Goal: Information Seeking & Learning: Learn about a topic

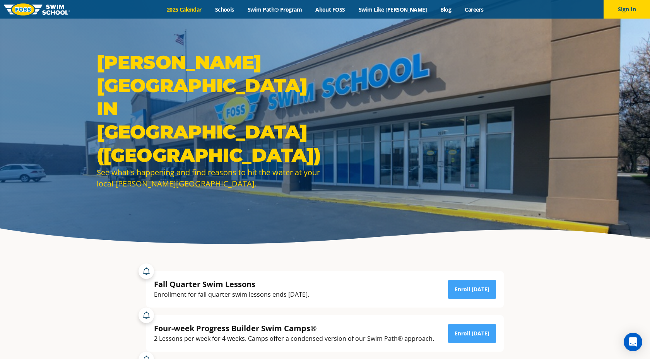
click at [204, 10] on link "2025 Calendar" at bounding box center [184, 9] width 48 height 7
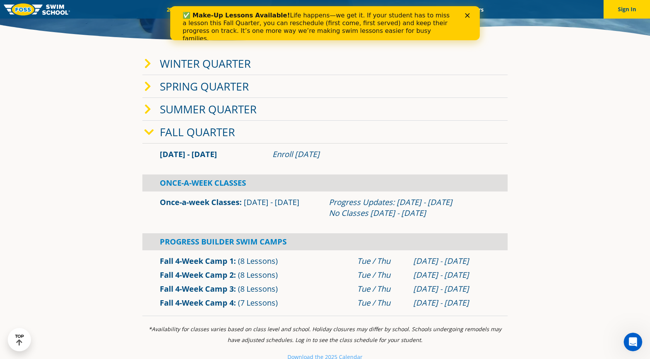
scroll to position [206, 0]
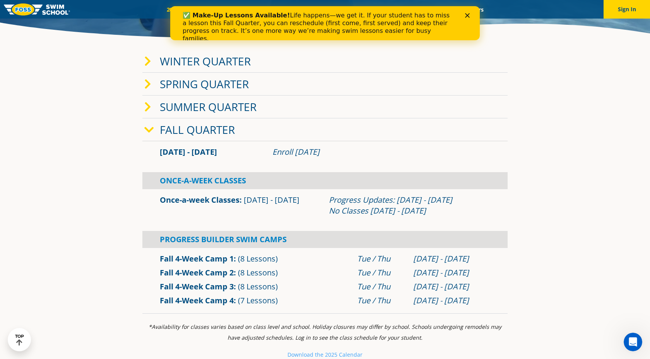
click at [118, 195] on section "Winter Quarter Jan 2 - Mar 12 Enroll Nov 11, 2025 Once-A-Week Classes" at bounding box center [325, 182] width 464 height 272
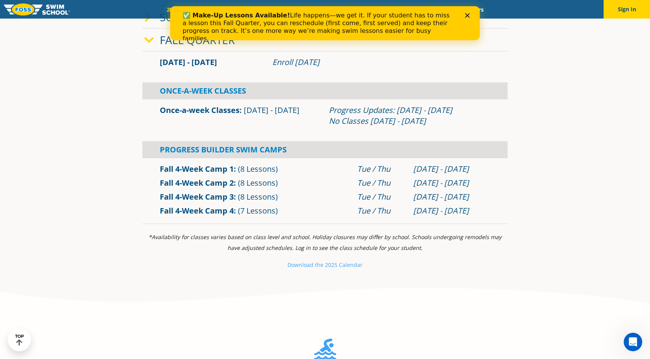
scroll to position [299, 0]
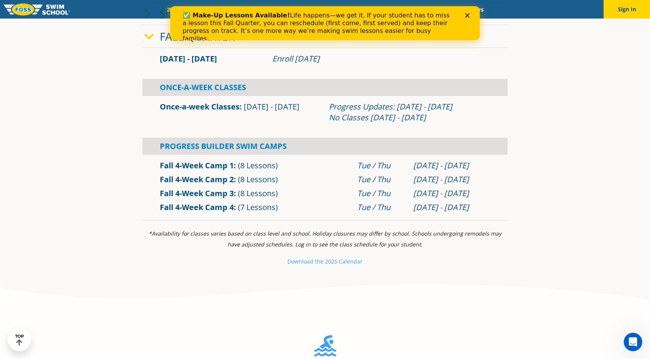
click at [118, 195] on section "Winter Quarter Jan 2 - Mar 12 Enroll Nov 11, 2025 Once-A-Week Classes" at bounding box center [325, 89] width 464 height 272
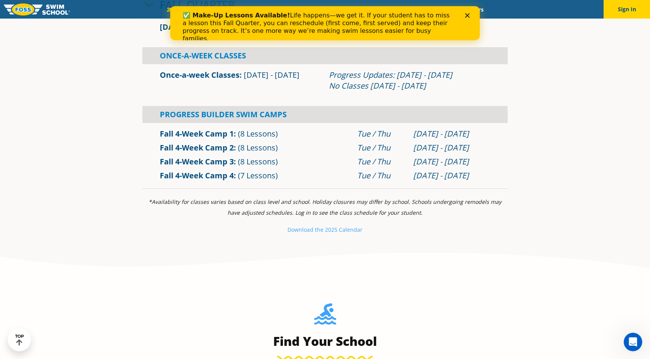
scroll to position [335, 0]
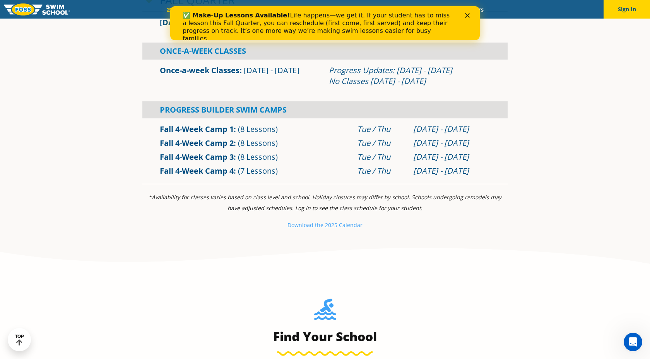
click at [118, 195] on section "*Availability for classes varies based on class level and school. Holiday closu…" at bounding box center [325, 214] width 464 height 53
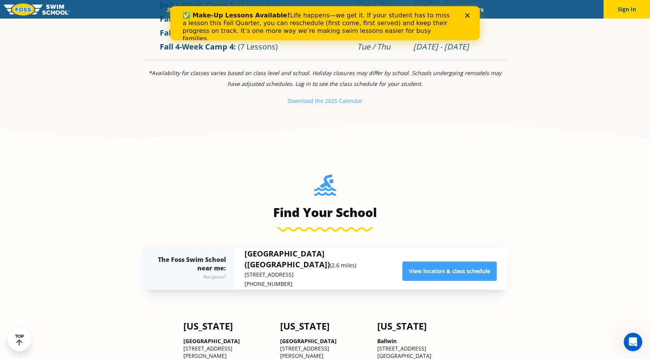
scroll to position [460, 0]
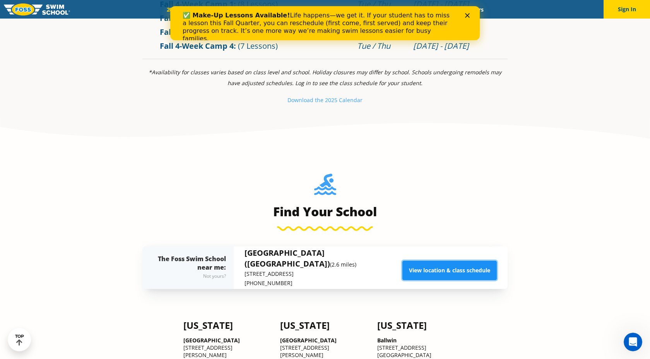
click at [408, 263] on link "View location & class schedule" at bounding box center [449, 270] width 94 height 19
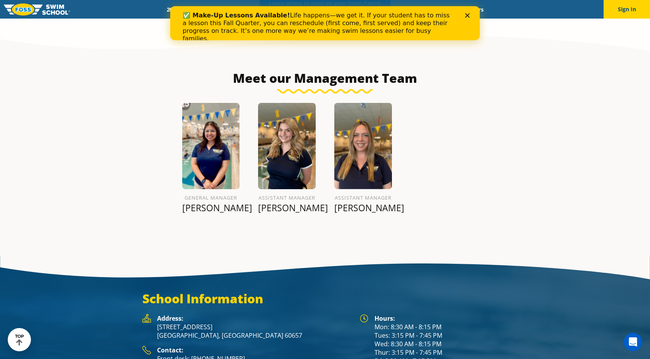
scroll to position [926, 0]
click at [209, 202] on p "Betsy F." at bounding box center [211, 207] width 58 height 11
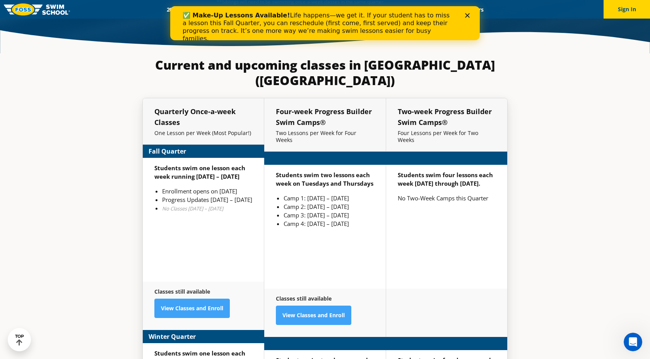
scroll to position [1849, 0]
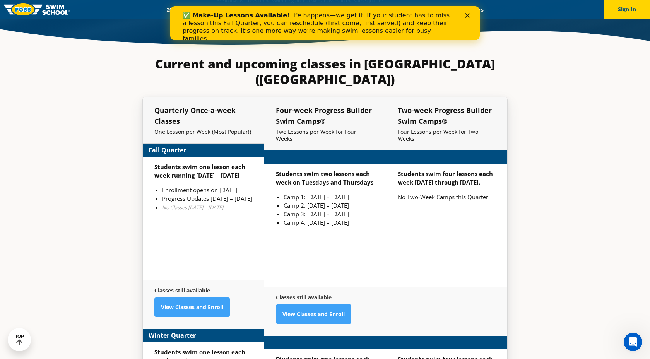
click at [130, 178] on section "Current and upcoming classes in Chicago (Lakeview) Quarterly Once-a-week Classe…" at bounding box center [325, 288] width 464 height 473
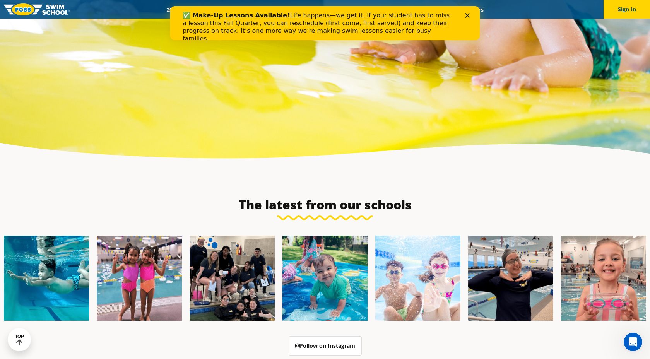
scroll to position [0, 0]
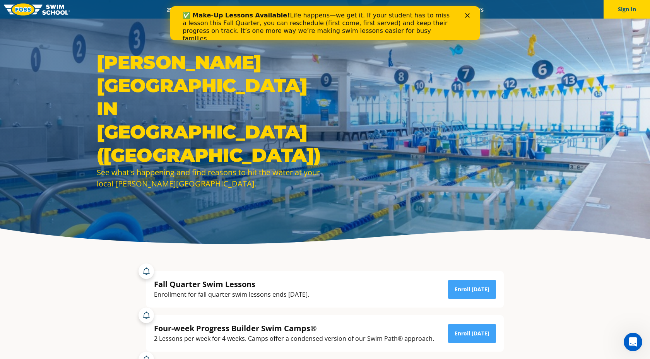
click at [466, 14] on polygon "Close" at bounding box center [467, 15] width 5 height 5
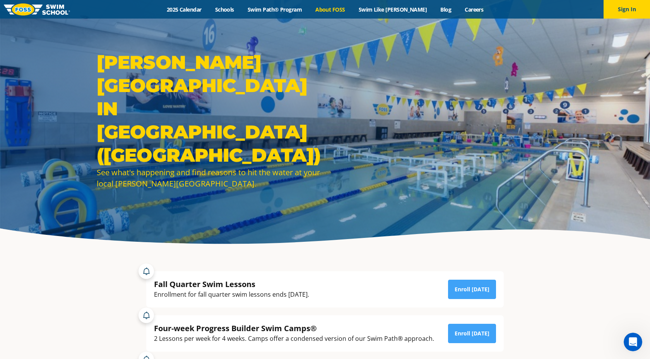
click at [345, 9] on link "About FOSS" at bounding box center [330, 9] width 43 height 7
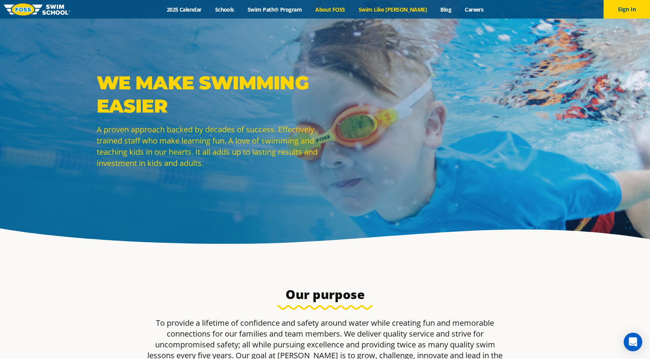
click at [395, 9] on link "Swim Like [PERSON_NAME]" at bounding box center [393, 9] width 82 height 7
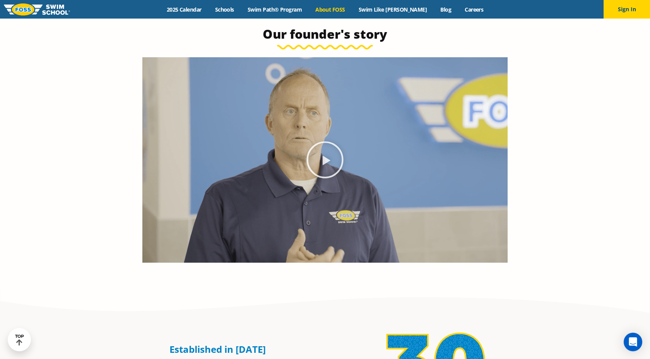
scroll to position [450, 0]
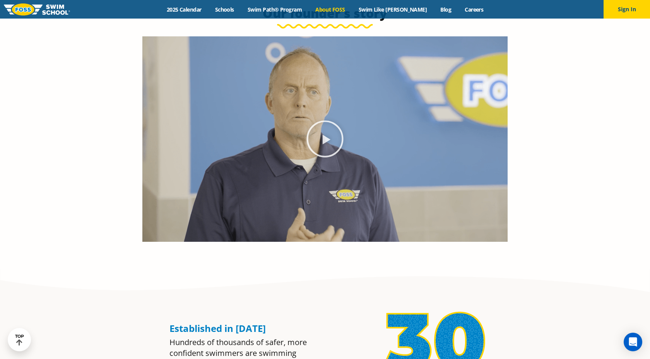
click at [342, 132] on icon "Play Video" at bounding box center [325, 139] width 37 height 37
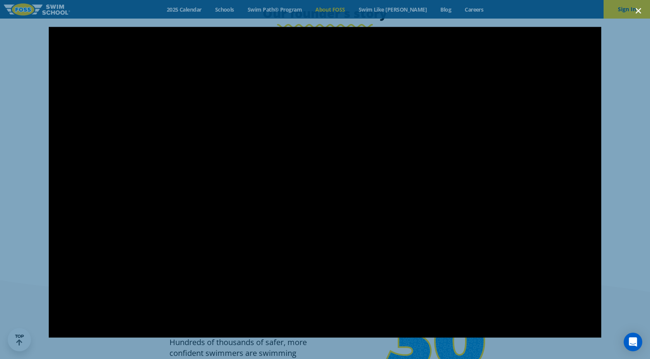
click at [636, 11] on icon "Close (Esc)" at bounding box center [638, 11] width 8 height 8
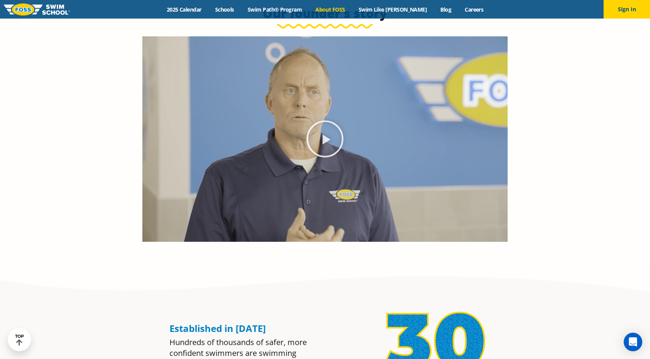
click at [519, 147] on section "Our founder's story" at bounding box center [325, 123] width 650 height 290
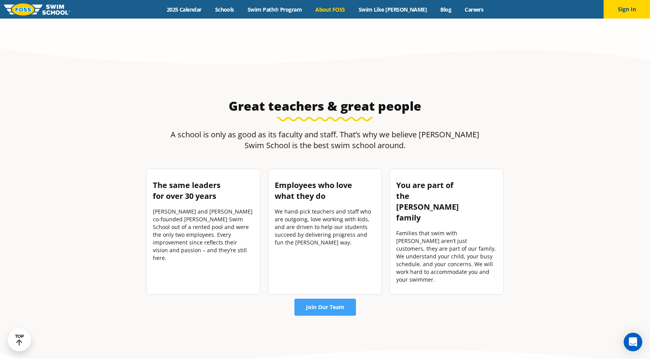
scroll to position [1019, 0]
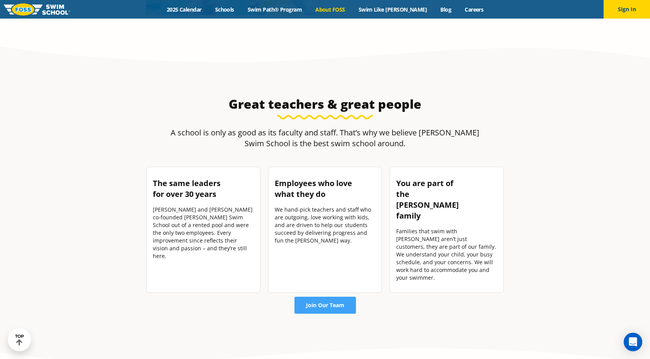
click at [519, 147] on section "Great teachers & great people A school is only as good as its faculty and staff…" at bounding box center [325, 205] width 464 height 272
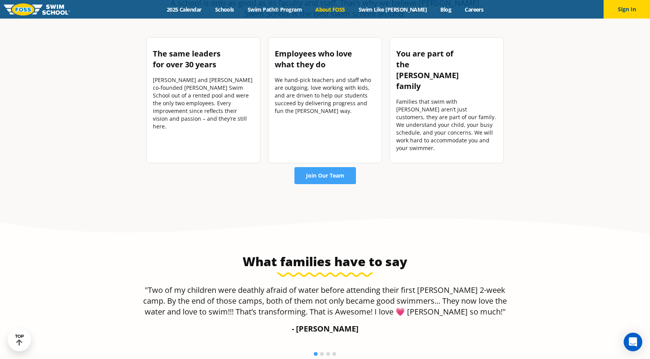
click at [519, 147] on section "Great teachers & great people A school is only as good as its faculty and staff…" at bounding box center [325, 76] width 464 height 272
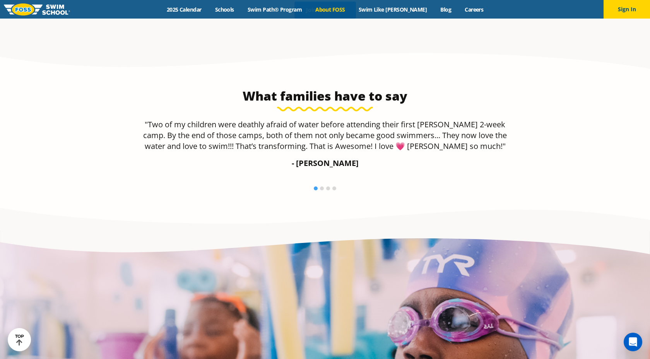
scroll to position [1319, 0]
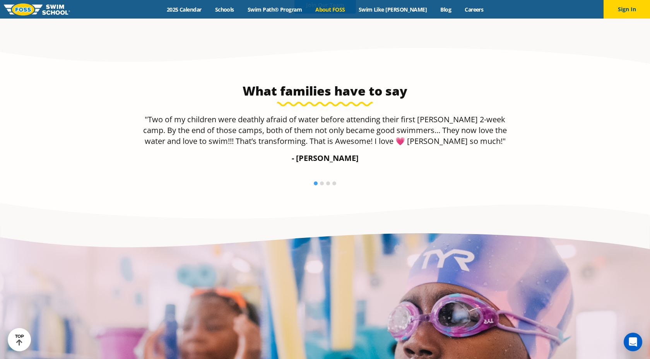
click at [519, 147] on section "What families have to say "Two of my children were deathly afraid of water befo…" at bounding box center [325, 133] width 650 height 185
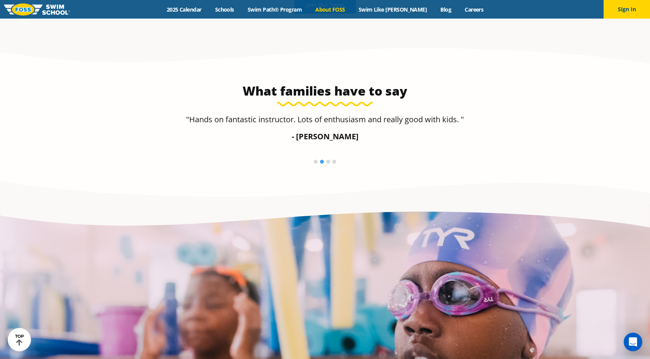
click at [519, 147] on section "What families have to say "Two of my children were deathly afraid of water befo…" at bounding box center [325, 123] width 650 height 164
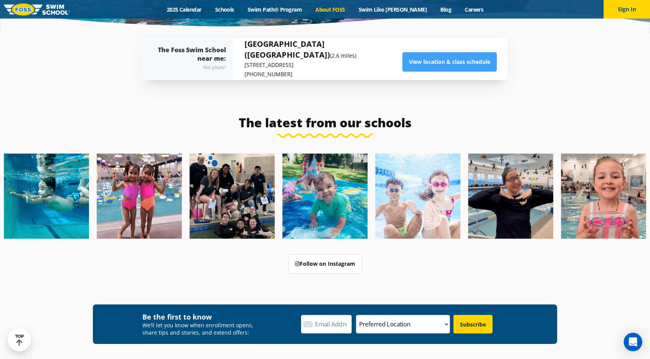
scroll to position [1826, 0]
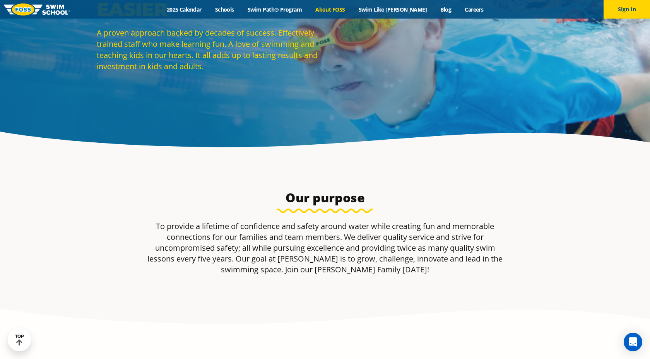
scroll to position [0, 0]
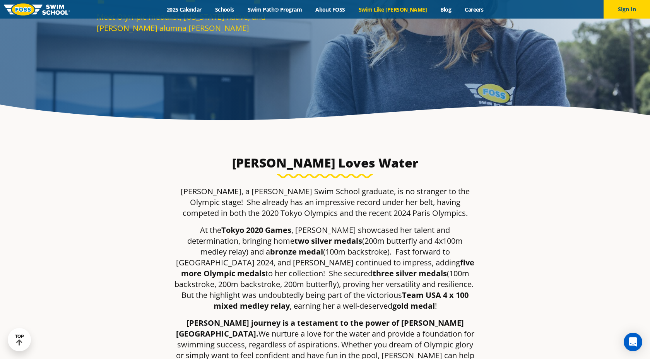
scroll to position [125, 0]
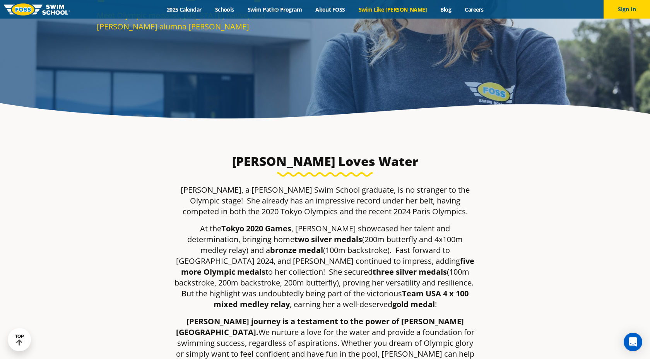
click at [444, 193] on p "[PERSON_NAME], a [PERSON_NAME] Swim School graduate, is no stranger to the Olym…" at bounding box center [325, 201] width 302 height 32
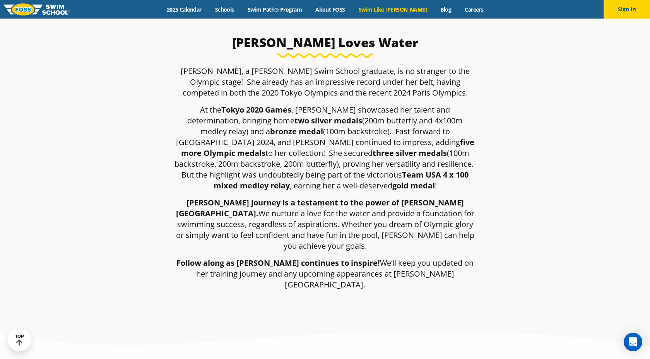
scroll to position [260, 0]
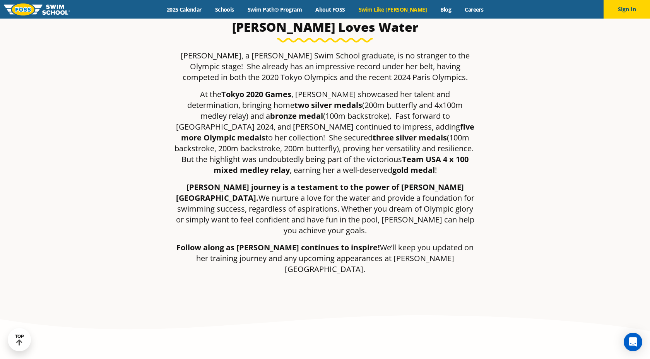
click at [164, 196] on div "[PERSON_NAME], a [PERSON_NAME] Swim School graduate, is no stranger to the Olym…" at bounding box center [324, 165] width 365 height 231
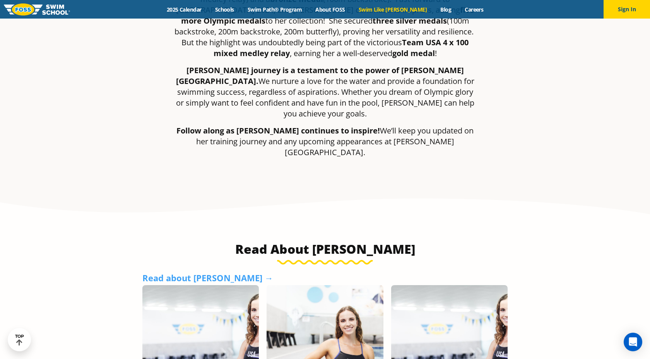
scroll to position [377, 0]
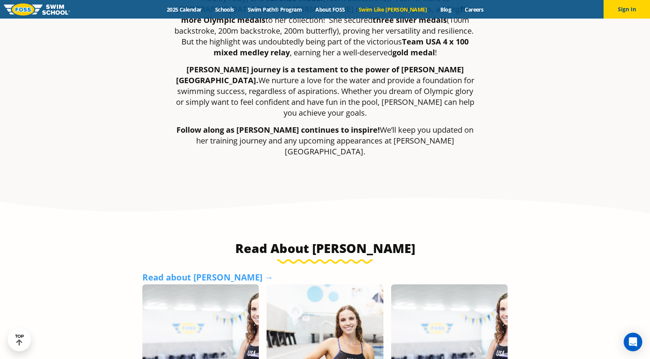
click at [104, 190] on section "Read About [PERSON_NAME] Read about [PERSON_NAME] → Why Water Safety Matters Ev…" at bounding box center [325, 338] width 650 height 297
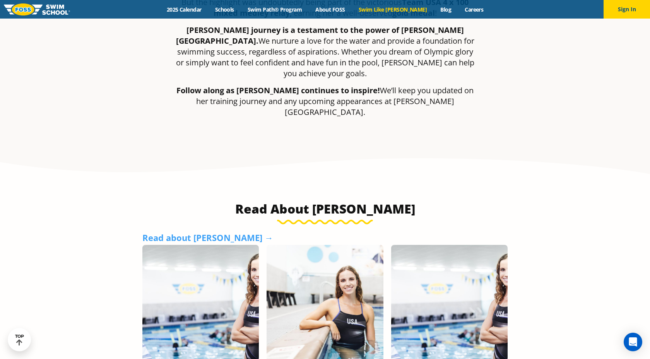
scroll to position [419, 0]
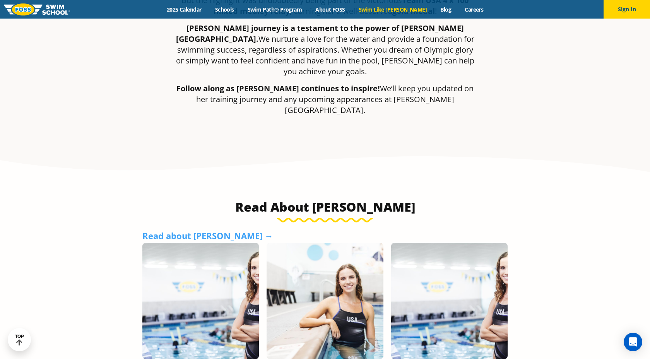
click at [104, 184] on section "Read About [PERSON_NAME] Read about [PERSON_NAME] → Why Water Safety Matters Ev…" at bounding box center [325, 297] width 650 height 297
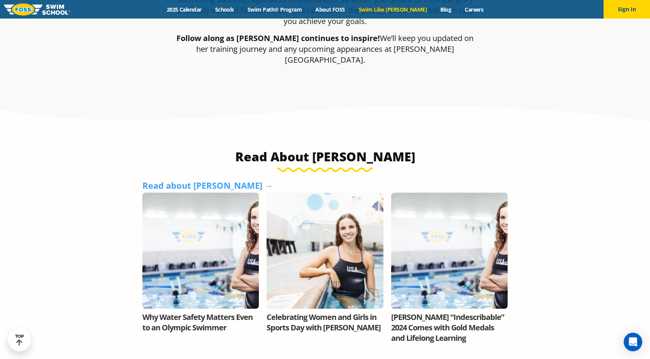
scroll to position [470, 0]
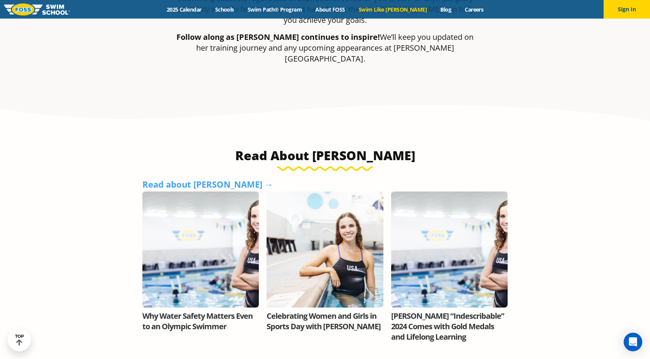
click at [104, 184] on section "Read About [PERSON_NAME] Read about [PERSON_NAME] → Why Water Safety Matters Ev…" at bounding box center [325, 245] width 650 height 297
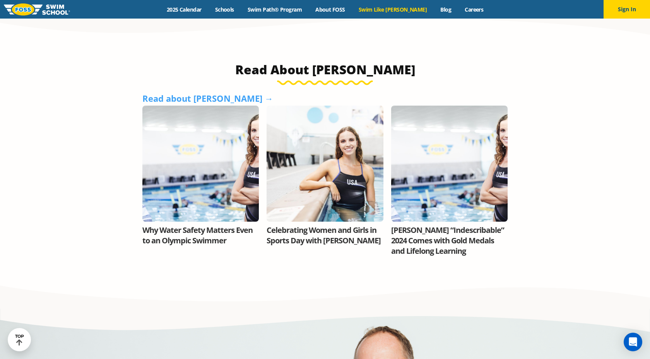
scroll to position [559, 0]
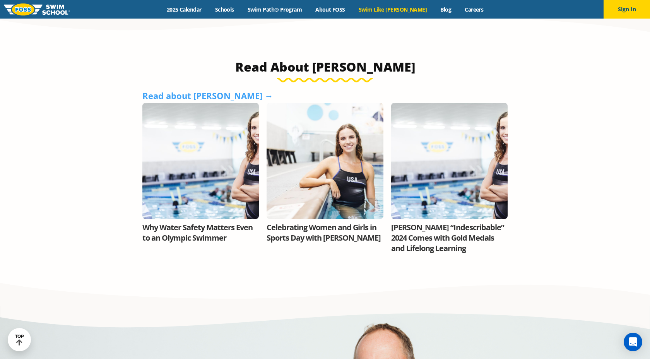
click at [183, 158] on div at bounding box center [200, 161] width 116 height 116
click at [185, 222] on link "Why Water Safety Matters Even to an Olympic Swimmer" at bounding box center [197, 232] width 110 height 21
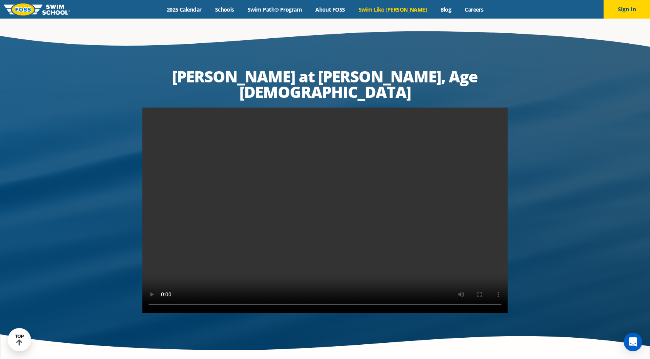
scroll to position [1487, 0]
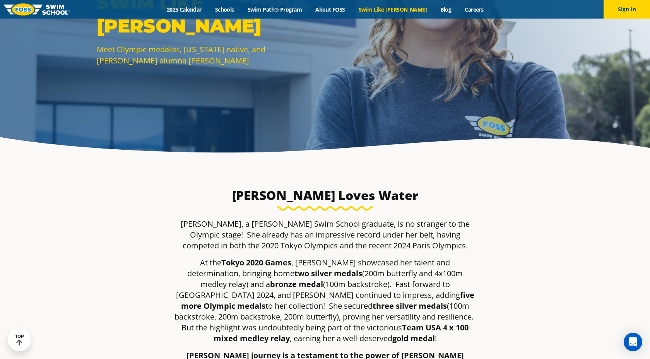
scroll to position [0, 0]
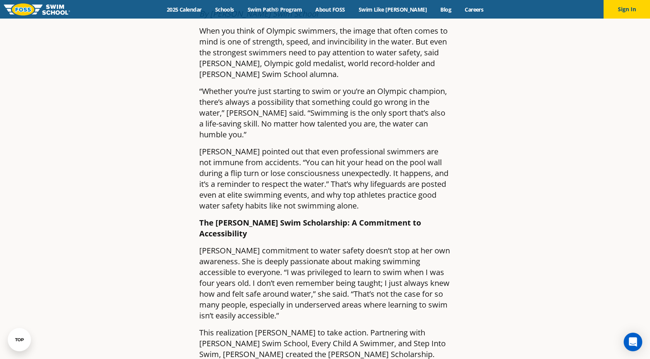
scroll to position [346, 0]
click at [513, 190] on article "Why Water Safety Matters Even to an Olympic Swimmer By [PERSON_NAME] Swim Schoo…" at bounding box center [325, 183] width 456 height 967
click at [467, 105] on article "Why Water Safety Matters Even to an Olympic Swimmer By [PERSON_NAME] Swim Schoo…" at bounding box center [325, 183] width 456 height 967
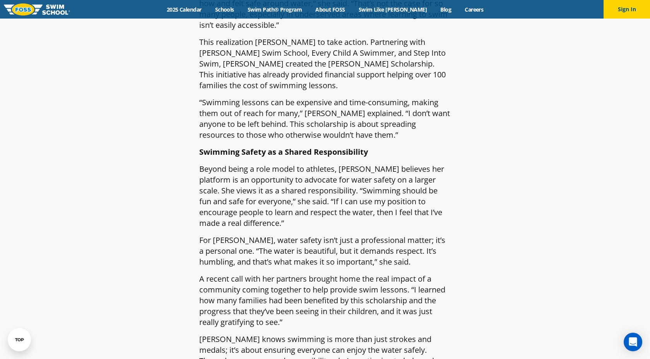
scroll to position [637, 0]
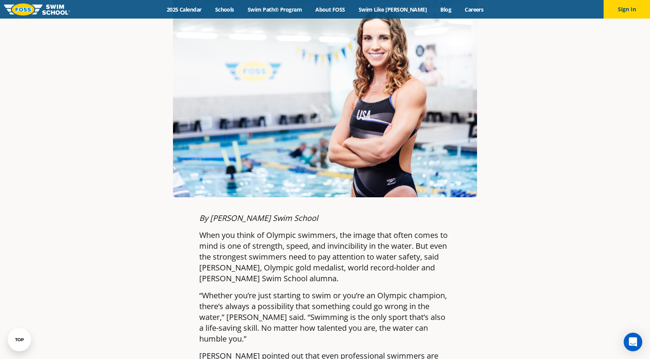
scroll to position [0, 0]
